Goal: Information Seeking & Learning: Learn about a topic

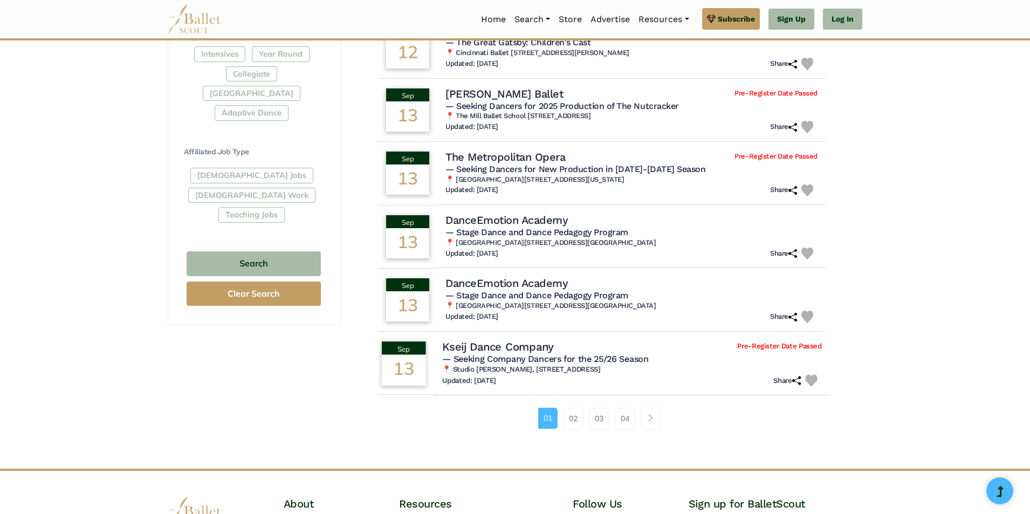
scroll to position [645, 0]
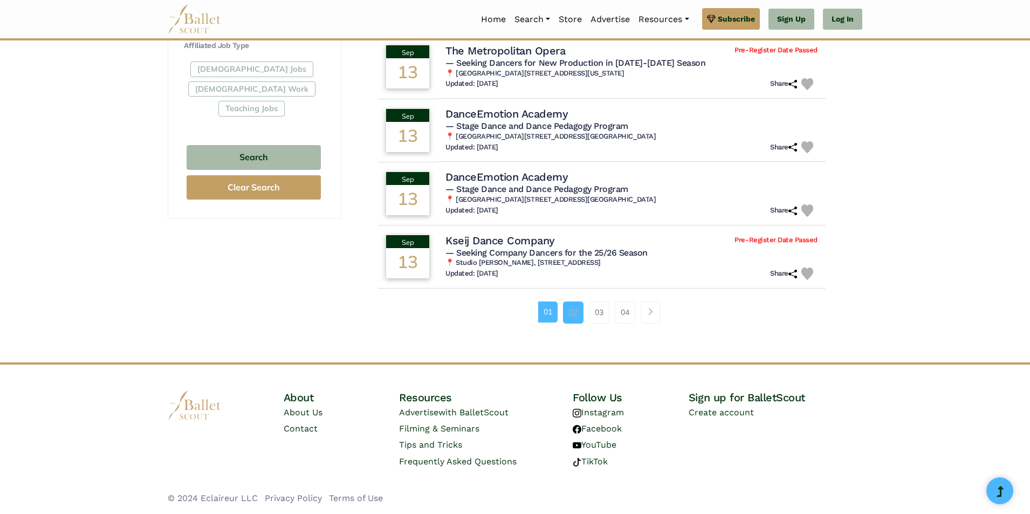
click at [571, 311] on link "02" at bounding box center [573, 312] width 20 height 22
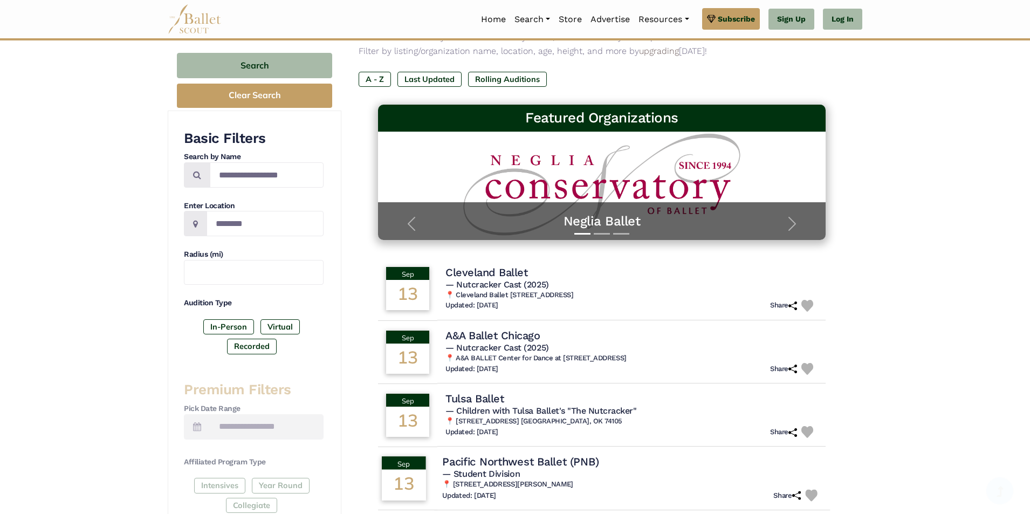
scroll to position [539, 0]
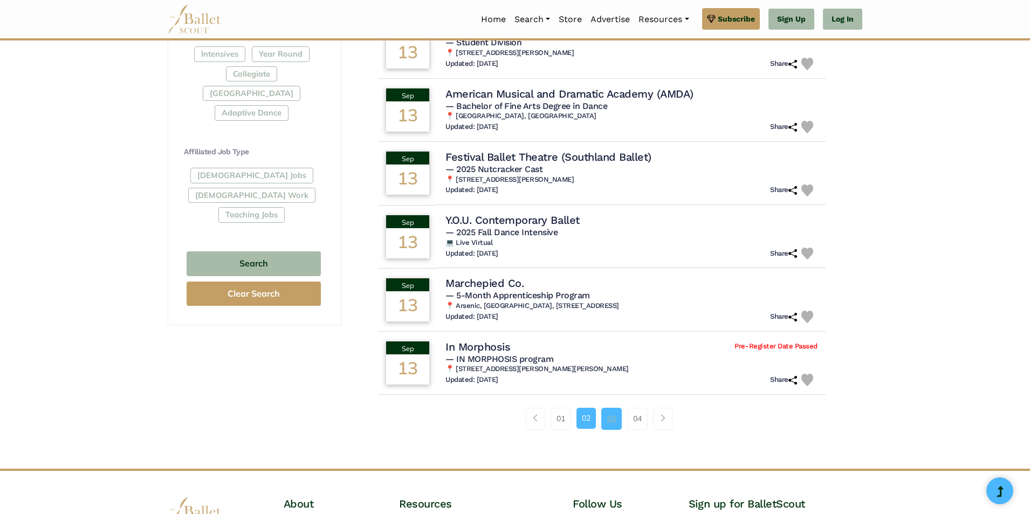
click at [608, 422] on link "03" at bounding box center [611, 419] width 20 height 22
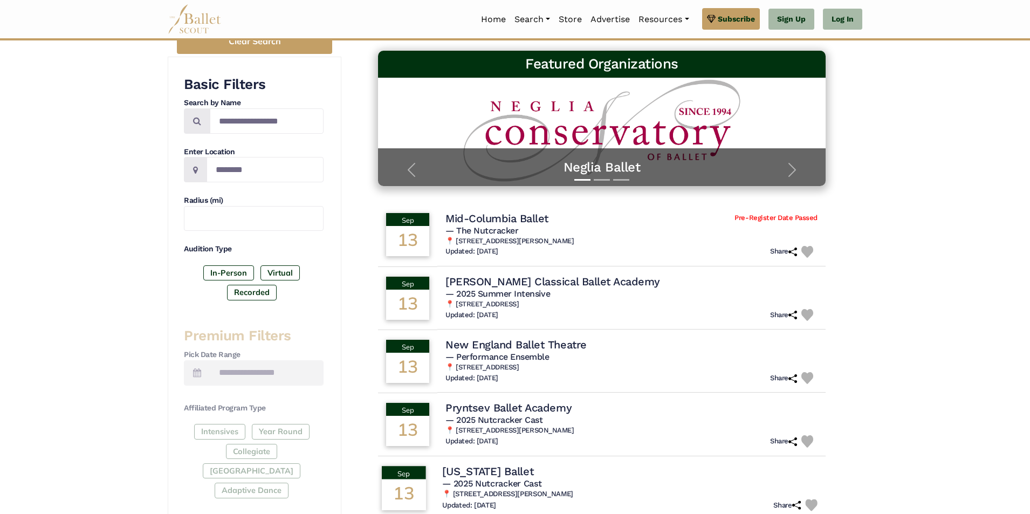
scroll to position [216, 0]
